Goal: Task Accomplishment & Management: Manage account settings

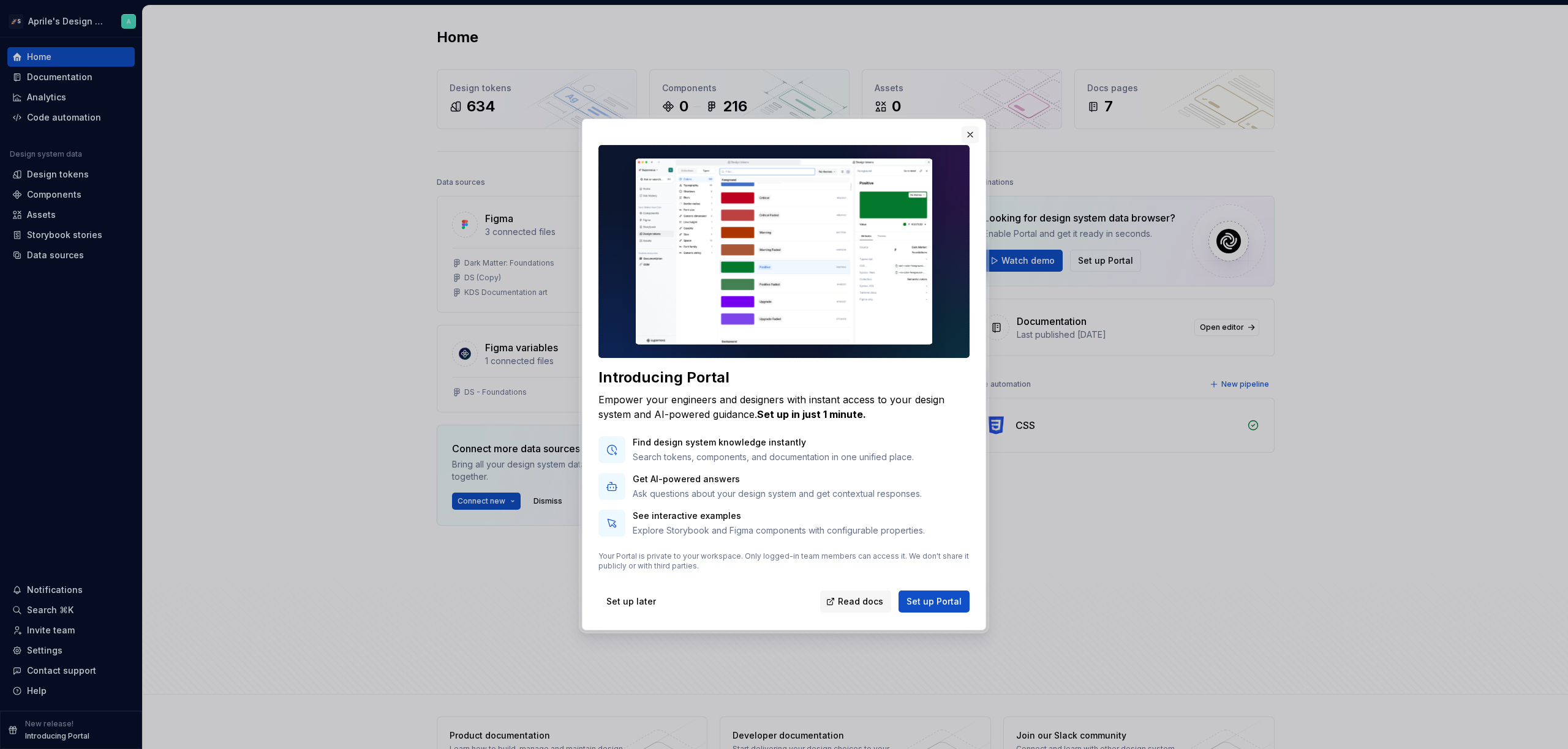
click at [972, 134] on button "button" at bounding box center [969, 134] width 17 height 17
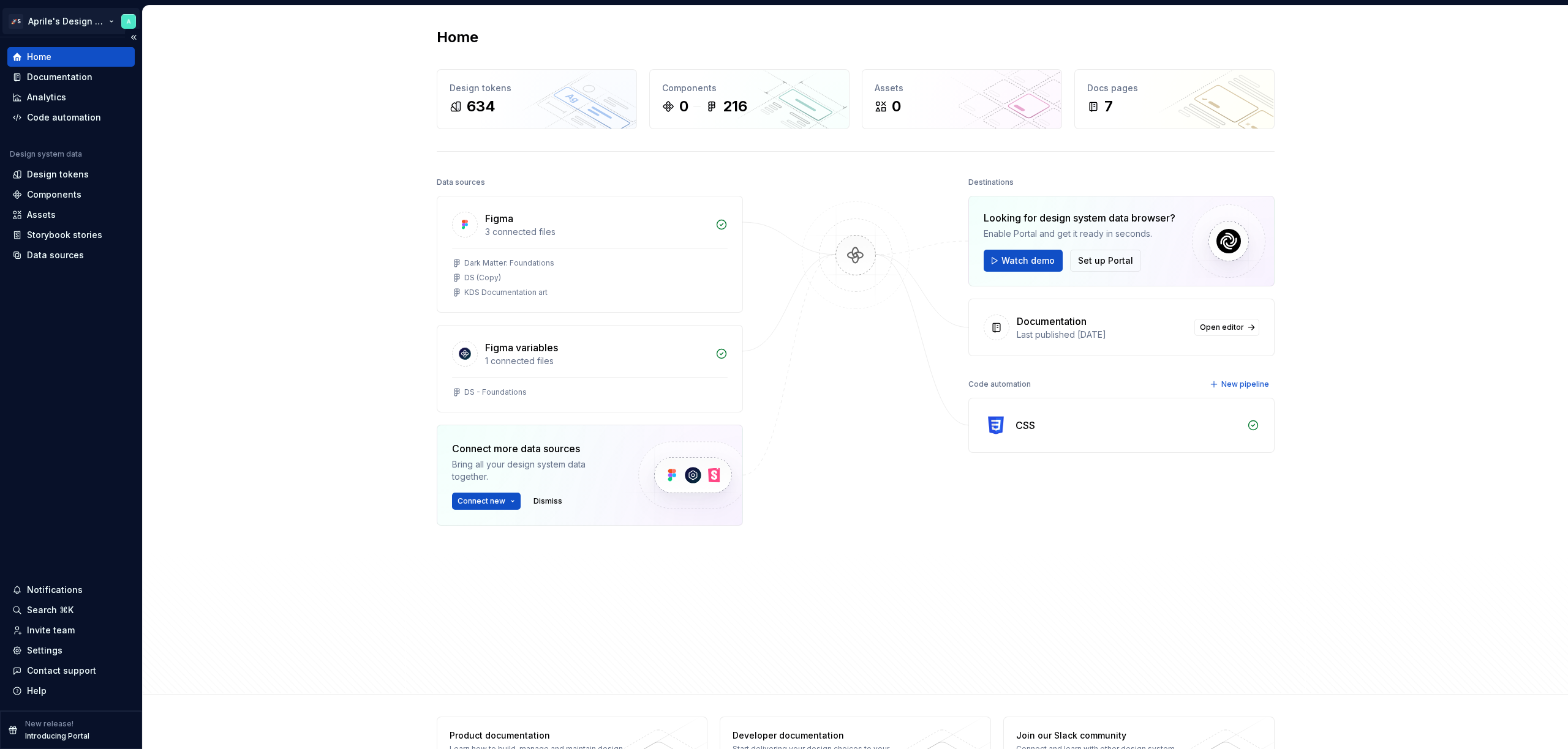
click at [61, 19] on html "🚀S Aprile's Design System Home Documentation Analytics Code automation Design s…" at bounding box center [784, 374] width 1568 height 749
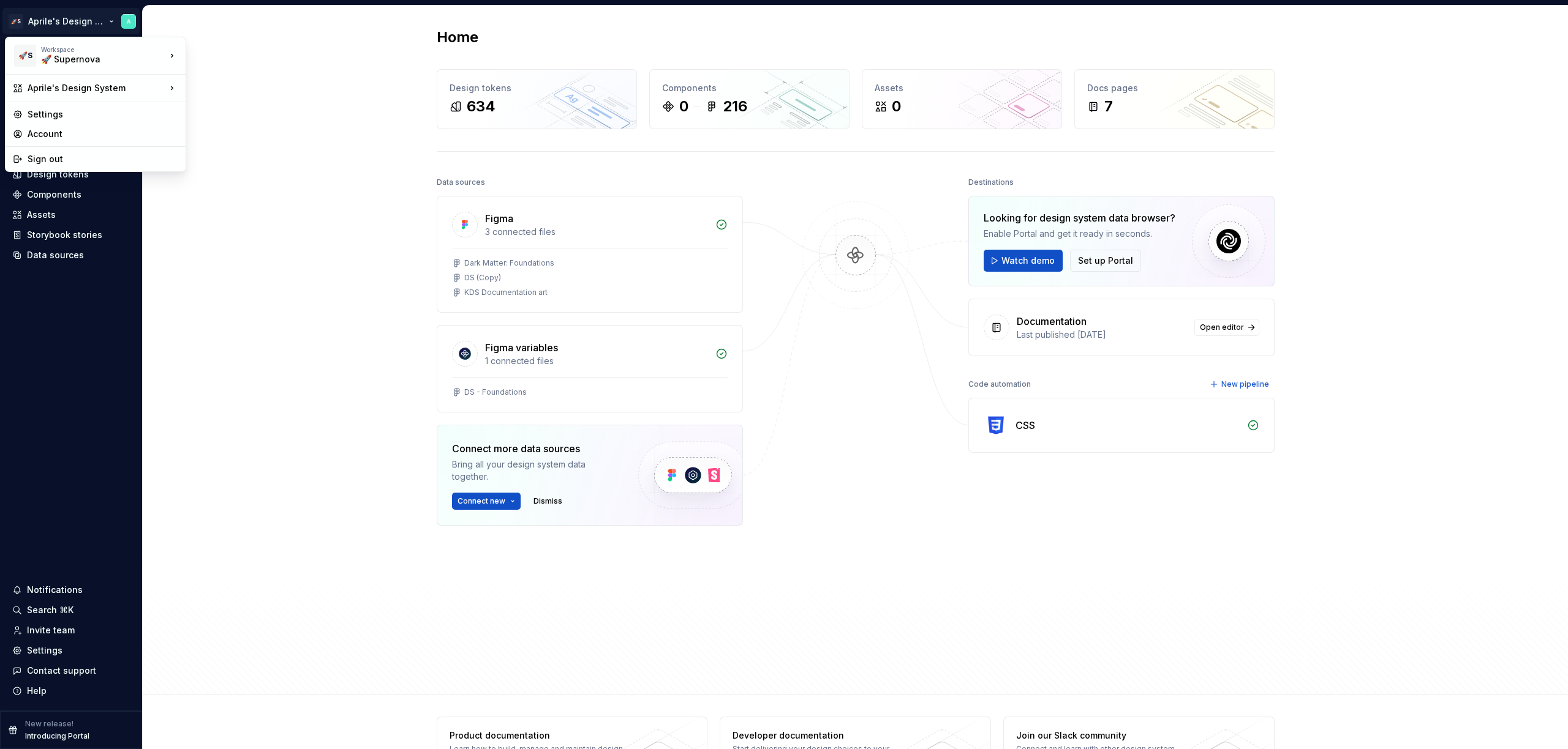
click at [404, 229] on html "🚀S Aprile's Design System Home Documentation Analytics Code automation Design s…" at bounding box center [784, 374] width 1568 height 749
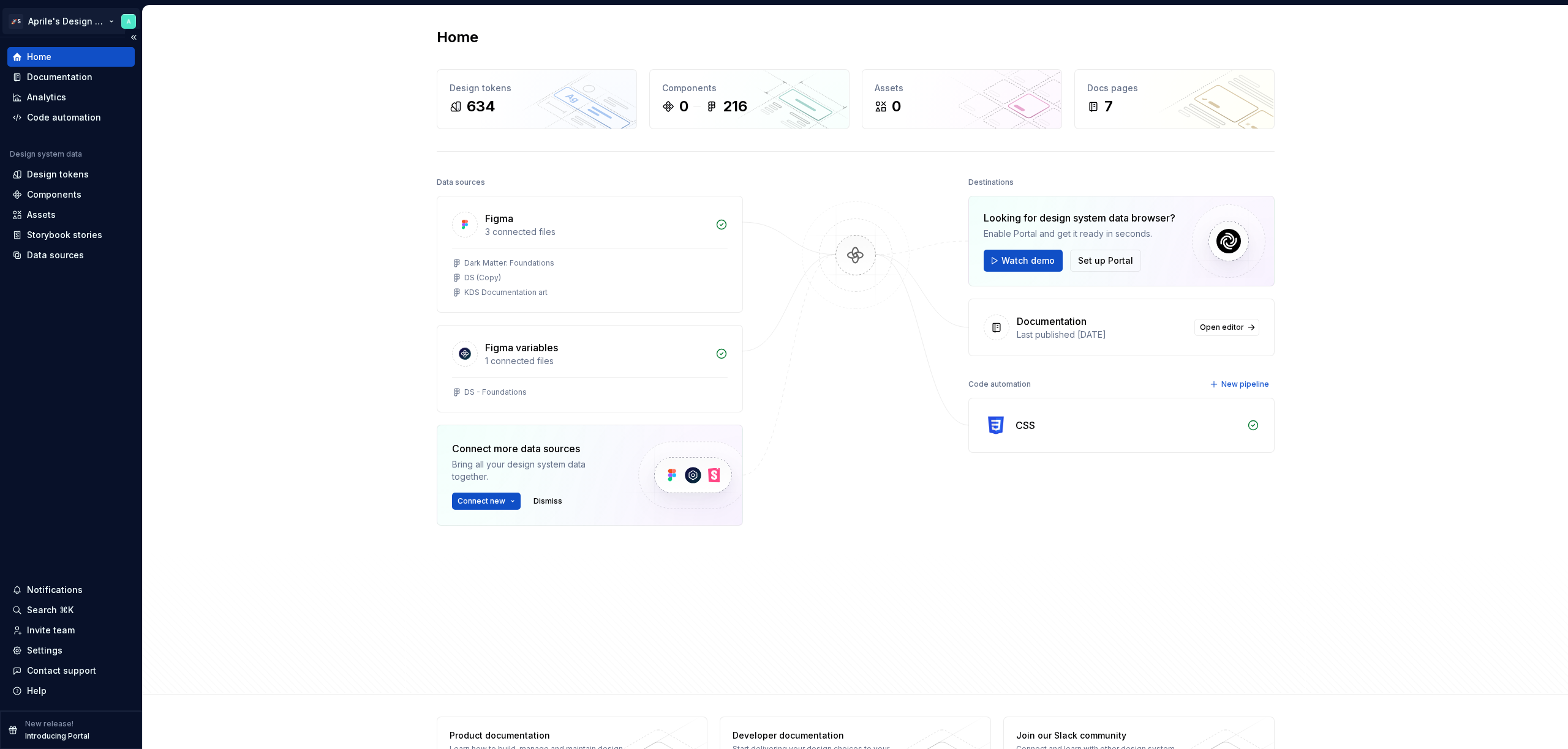
click at [77, 20] on html "🚀S Aprile's Design System Home Documentation Analytics Code automation Design s…" at bounding box center [784, 374] width 1568 height 749
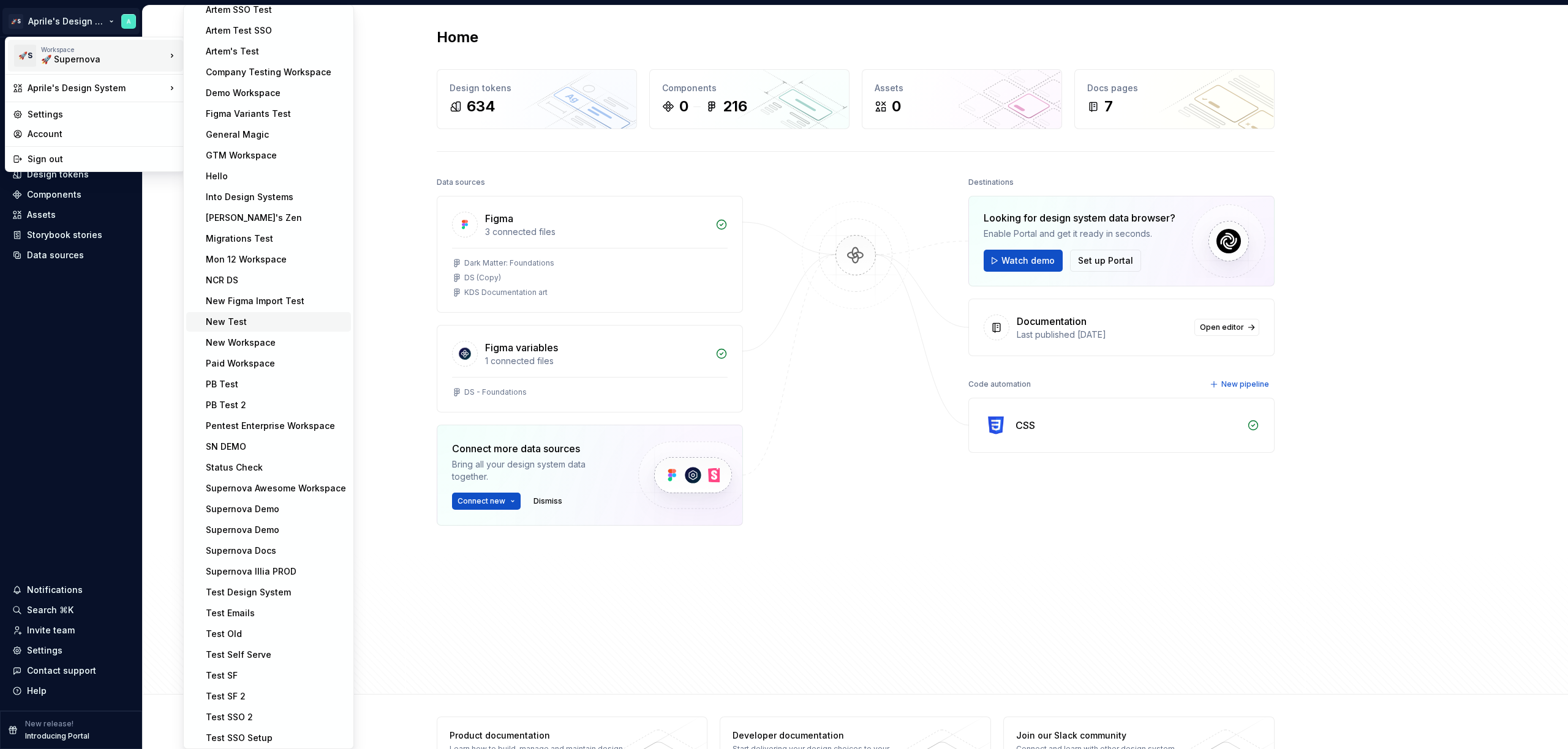
scroll to position [140, 0]
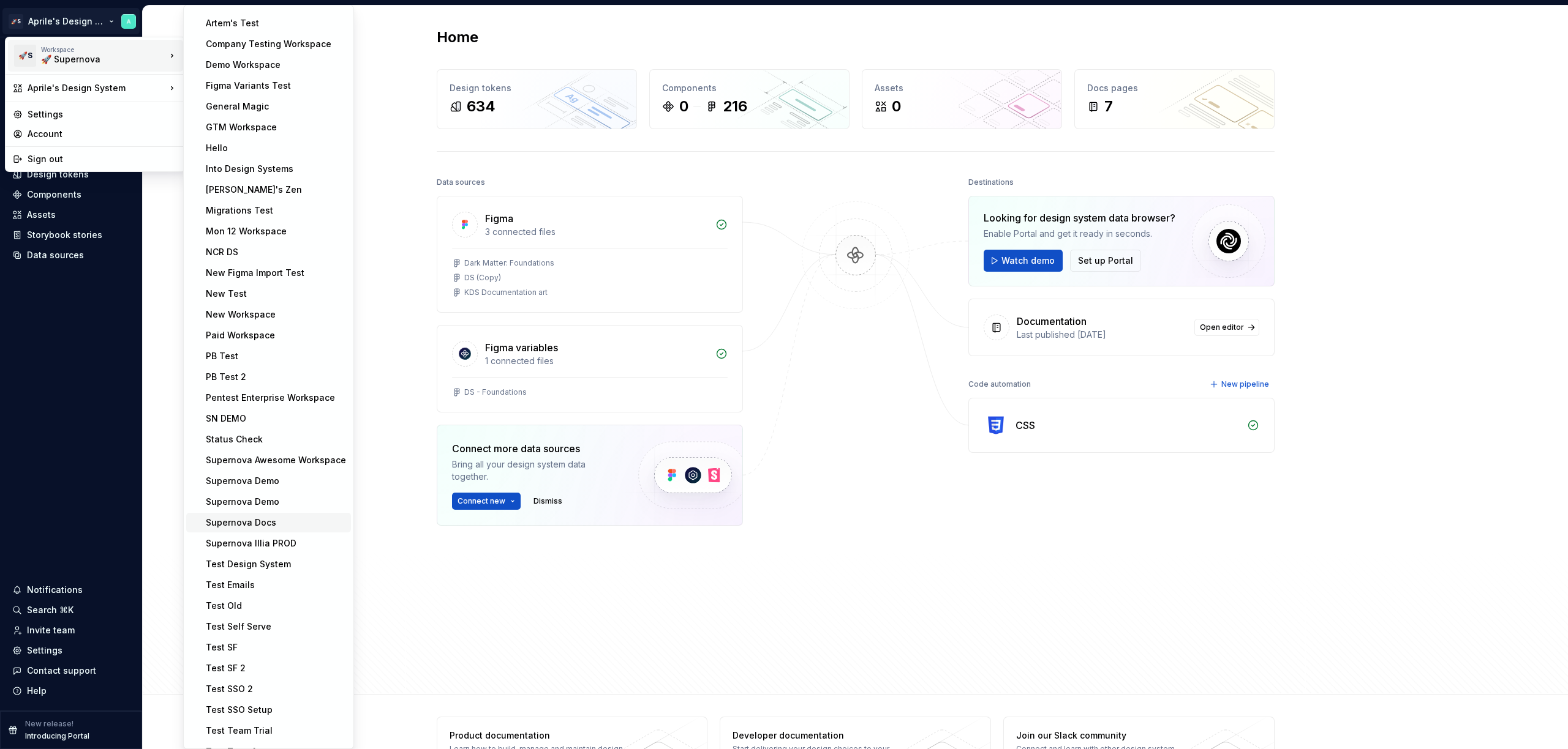
click at [281, 530] on div "Supernova Docs" at bounding box center [269, 522] width 165 height 19
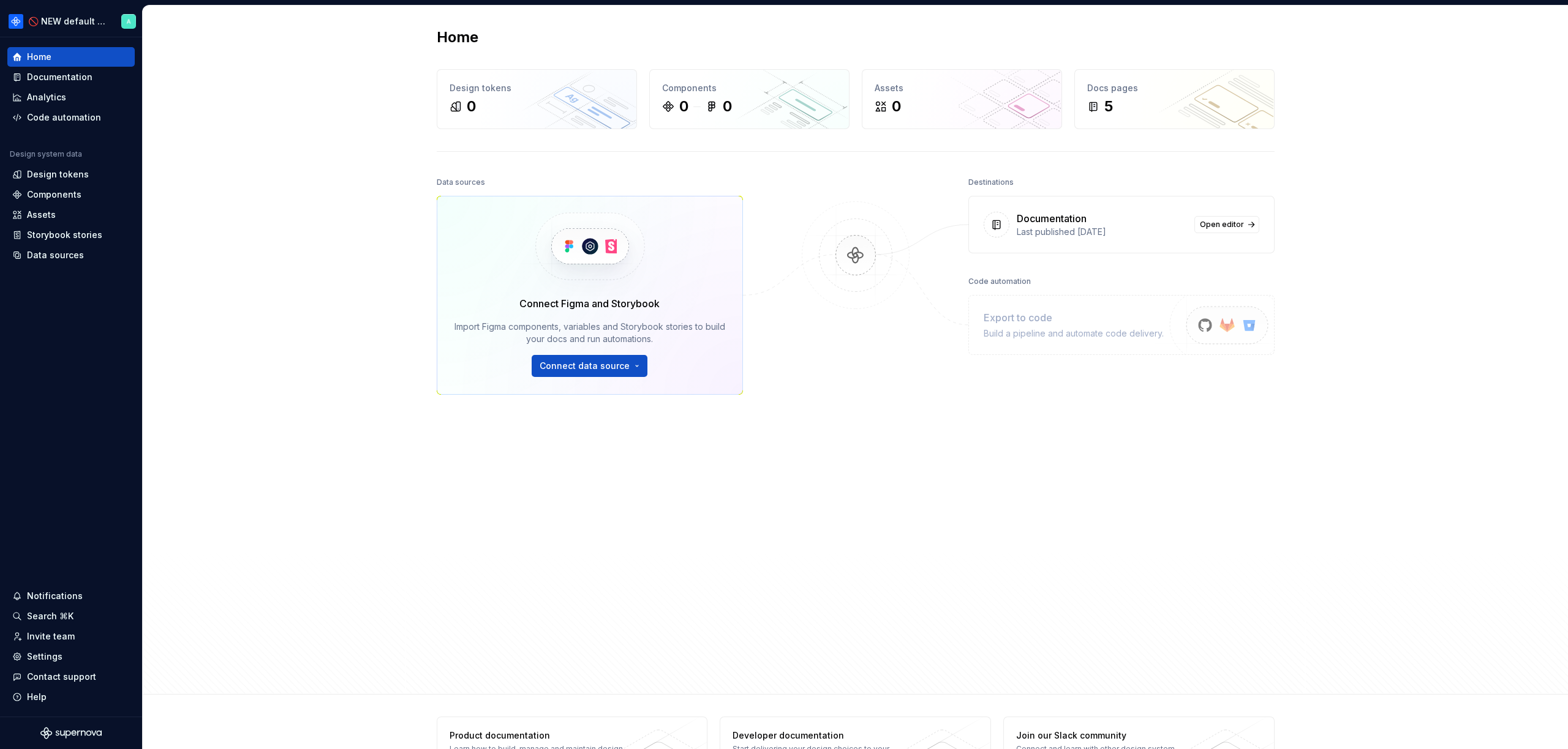
click at [215, 166] on div "Home Design tokens 0 Components 0 0 Assets 0 Docs pages 5 Data sources Connect …" at bounding box center [855, 350] width 1425 height 689
click at [59, 21] on html "🚫 NEW default docs content Home Documentation Analytics Code automation Design …" at bounding box center [784, 374] width 1568 height 749
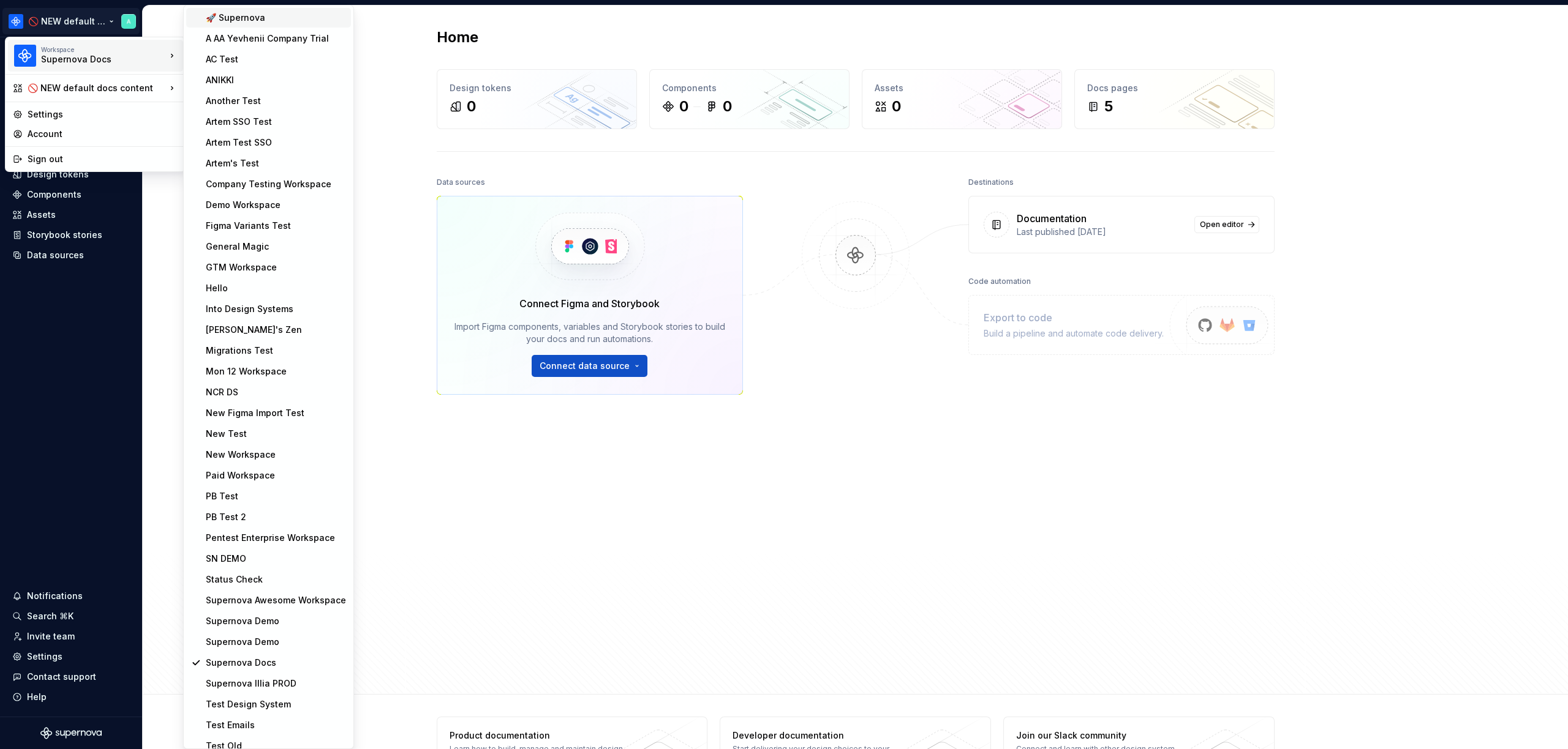
click at [232, 20] on div "🚀 Supernova" at bounding box center [276, 18] width 140 height 12
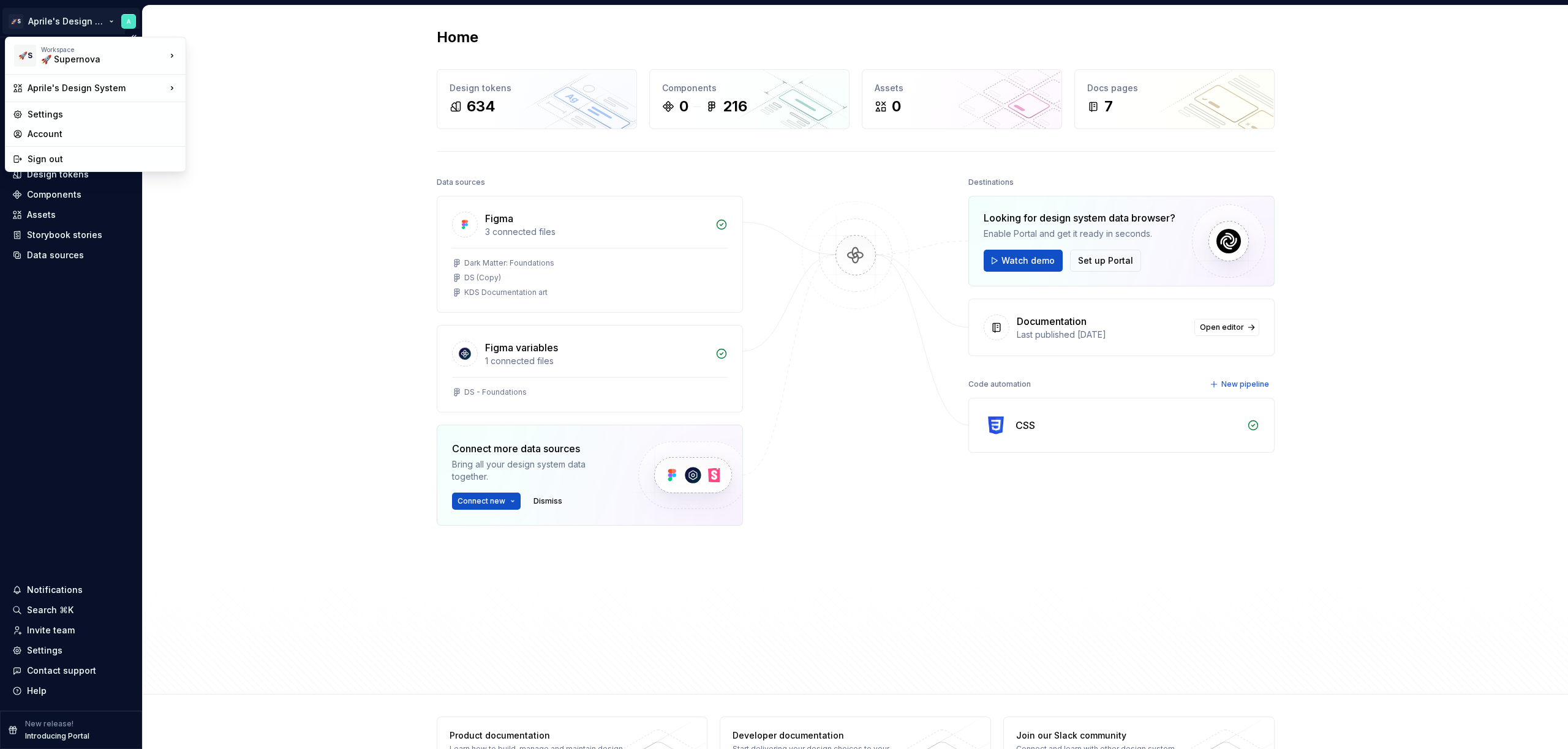
click at [57, 24] on html "🚀S Aprile's Design System Home Documentation Analytics Code automation Design s…" at bounding box center [784, 374] width 1568 height 749
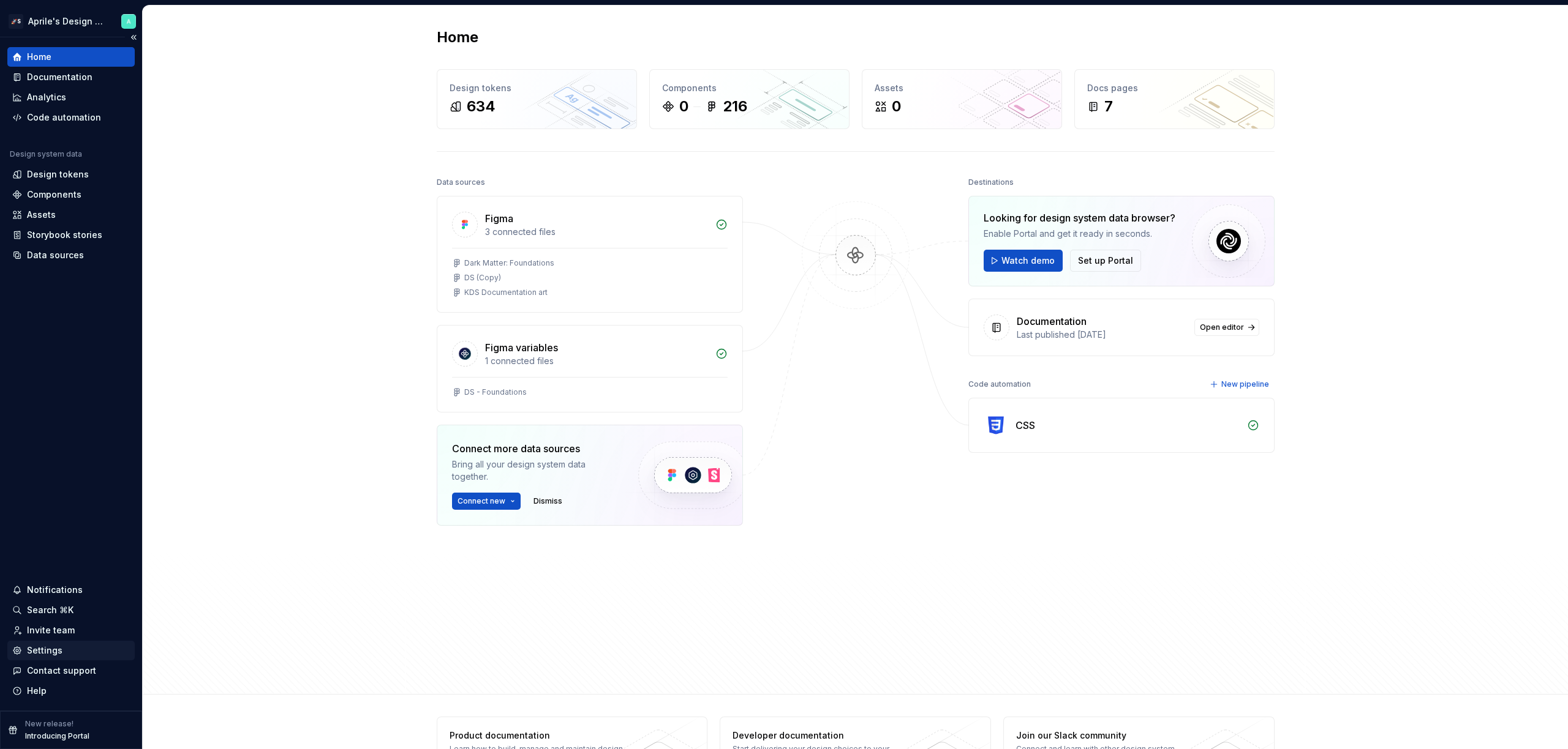
click at [47, 651] on div "Settings" at bounding box center [44, 651] width 36 height 12
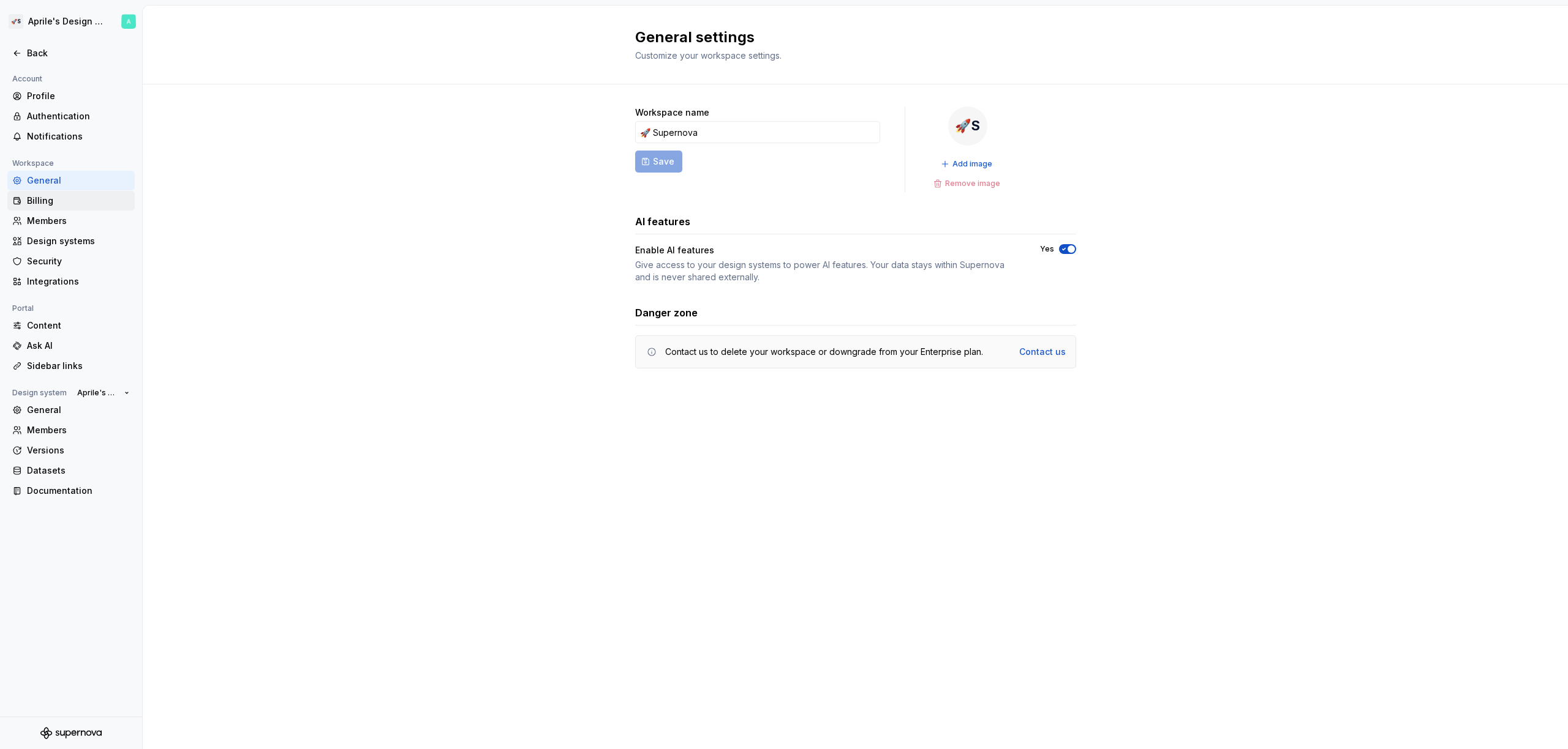
click at [71, 195] on div "Billing" at bounding box center [78, 201] width 103 height 12
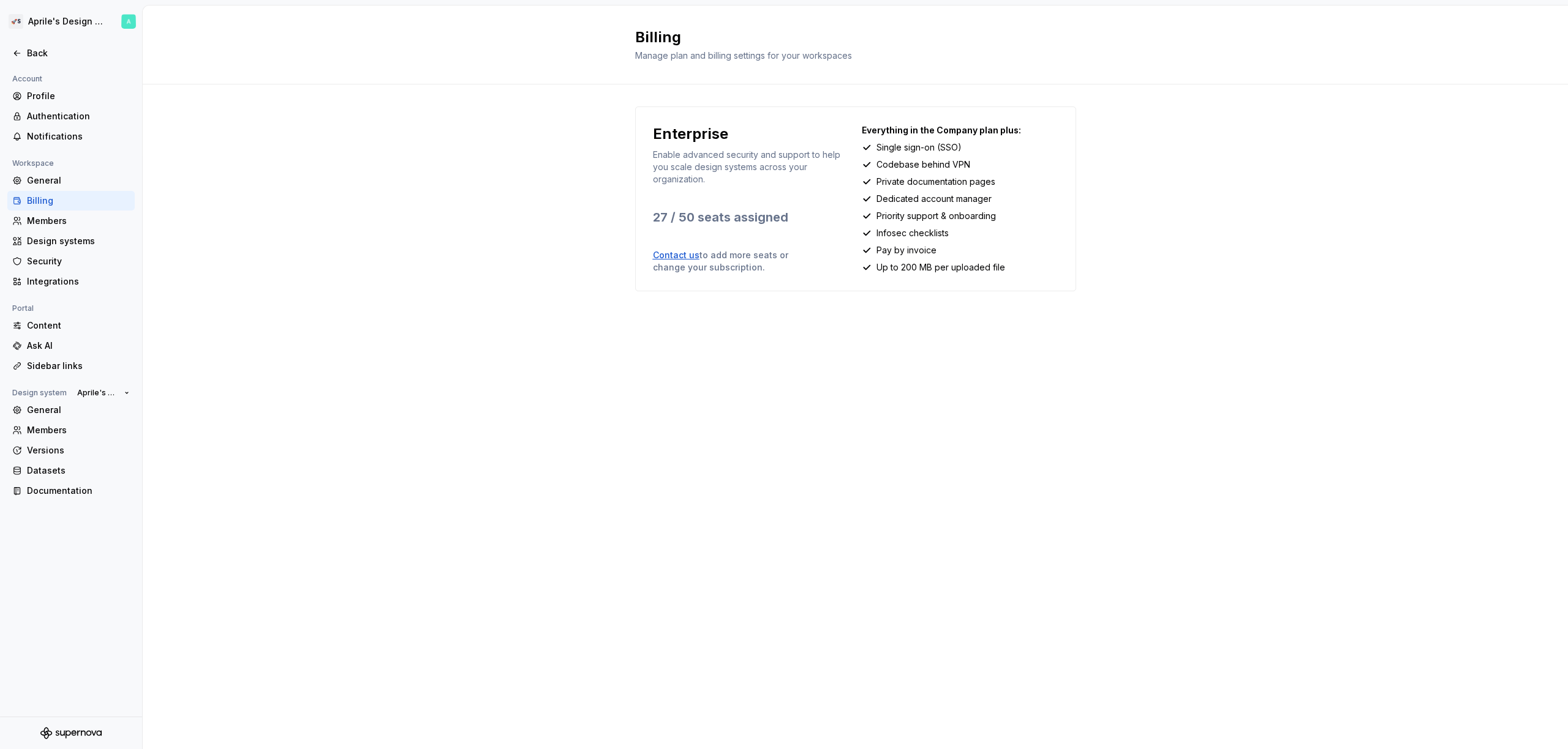
click at [473, 195] on div "Enterprise Enable advanced security and support to help you scale design system…" at bounding box center [855, 211] width 1425 height 254
